Goal: Transaction & Acquisition: Book appointment/travel/reservation

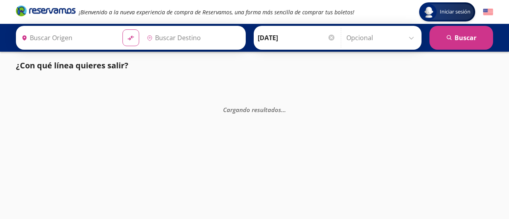
type input "[GEOGRAPHIC_DATA], [GEOGRAPHIC_DATA]"
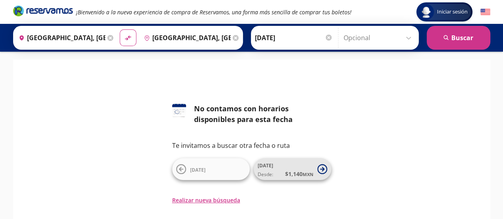
click at [323, 170] on icon at bounding box center [322, 169] width 10 height 10
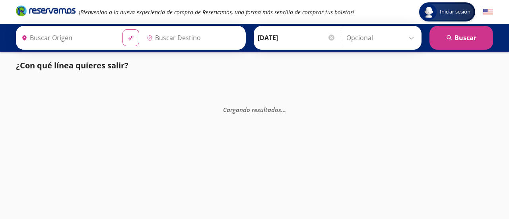
type input "[GEOGRAPHIC_DATA], [GEOGRAPHIC_DATA]"
